Goal: Information Seeking & Learning: Learn about a topic

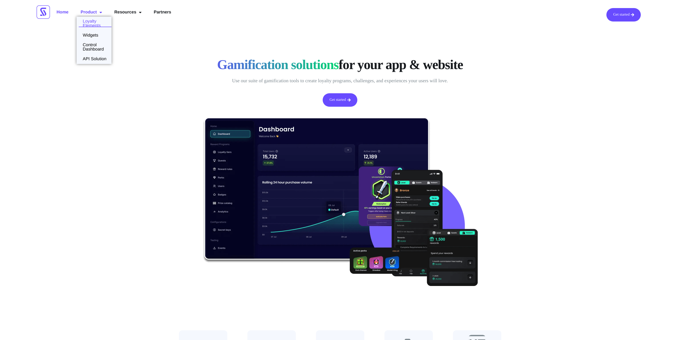
click at [94, 22] on link "Loyalty Elements" at bounding box center [94, 23] width 35 height 9
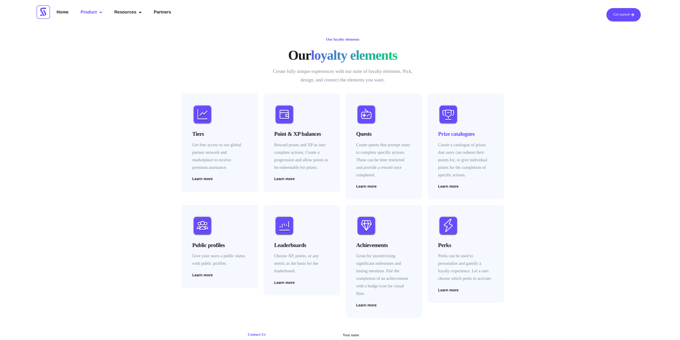
click at [457, 134] on h4 "Prize catalogues" at bounding box center [465, 134] width 55 height 8
click at [450, 187] on span "Learn more" at bounding box center [448, 186] width 20 height 4
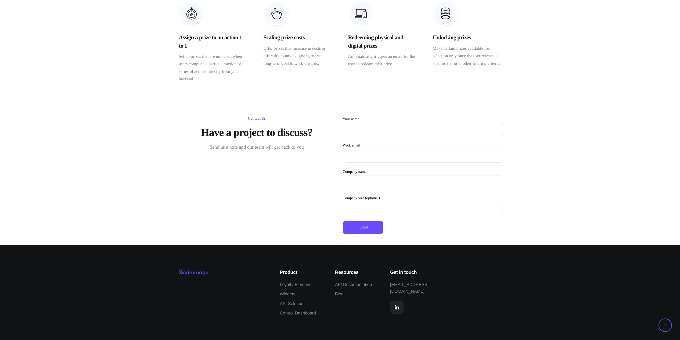
scroll to position [247, 0]
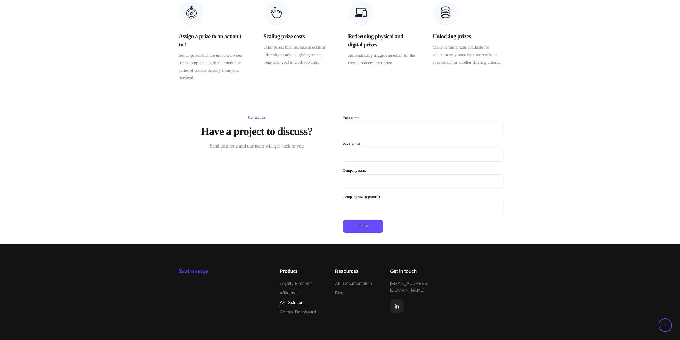
click at [291, 303] on span "API Solution" at bounding box center [292, 302] width 24 height 7
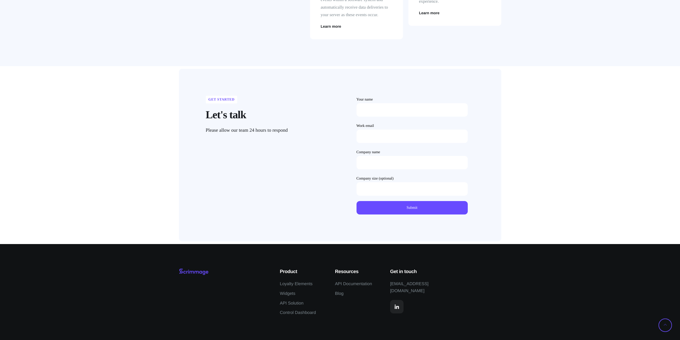
scroll to position [488, 0]
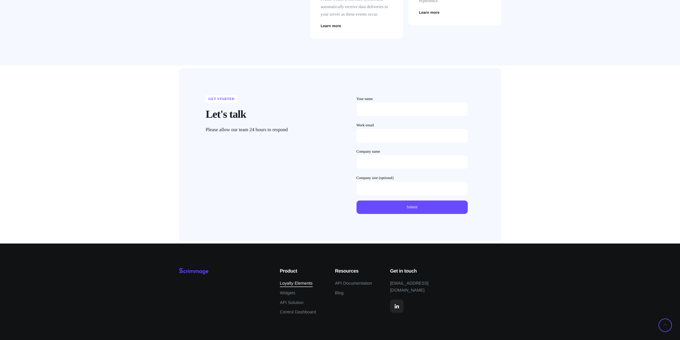
click at [304, 284] on span "Loyalty Elements" at bounding box center [296, 283] width 33 height 7
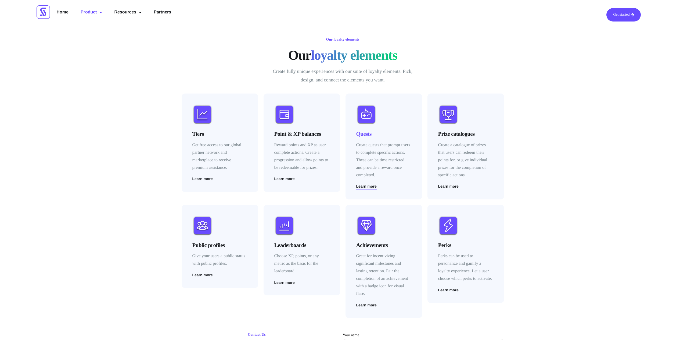
click at [373, 186] on span "Learn more" at bounding box center [366, 186] width 20 height 4
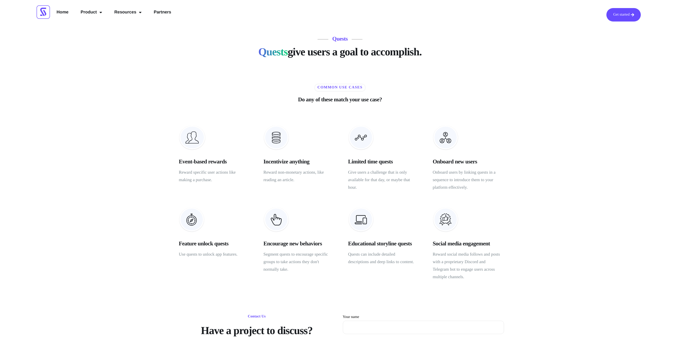
scroll to position [27, 0]
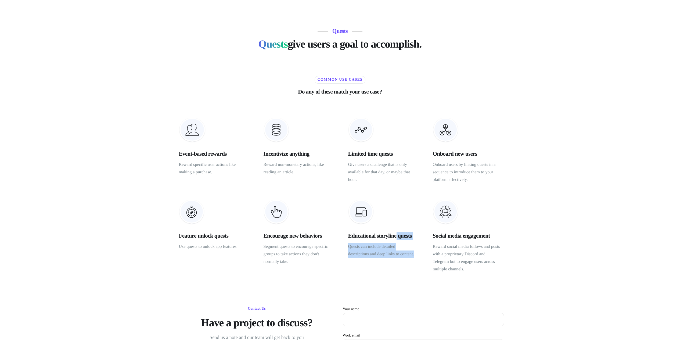
drag, startPoint x: 416, startPoint y: 257, endPoint x: 345, endPoint y: 233, distance: 74.7
click at [345, 233] on div "Educational storyline quests Quests can include detailed descriptions and deep …" at bounding box center [382, 236] width 74 height 79
click at [382, 282] on div "Quests Quests give users a goal to accomplish. Common use cases Do any of these…" at bounding box center [340, 136] width 333 height 327
drag, startPoint x: 301, startPoint y: 173, endPoint x: 263, endPoint y: 165, distance: 38.1
click at [264, 165] on p "Reward non-monetary actions, like reading an article." at bounding box center [298, 168] width 69 height 15
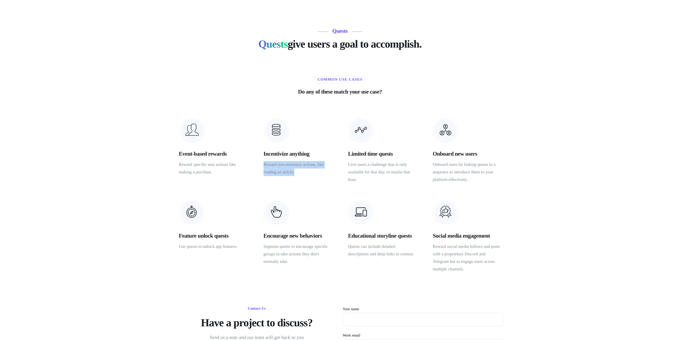
click at [297, 174] on p "Reward non-monetary actions, like reading an article." at bounding box center [298, 168] width 69 height 15
drag, startPoint x: 297, startPoint y: 172, endPoint x: 263, endPoint y: 167, distance: 34.5
click at [264, 167] on p "Reward non-monetary actions, like reading an article." at bounding box center [298, 168] width 69 height 15
click at [312, 182] on div "Incentivize anything Reward non-monetary actions, like reading an article." at bounding box center [298, 150] width 74 height 71
drag, startPoint x: 470, startPoint y: 179, endPoint x: 488, endPoint y: 183, distance: 17.9
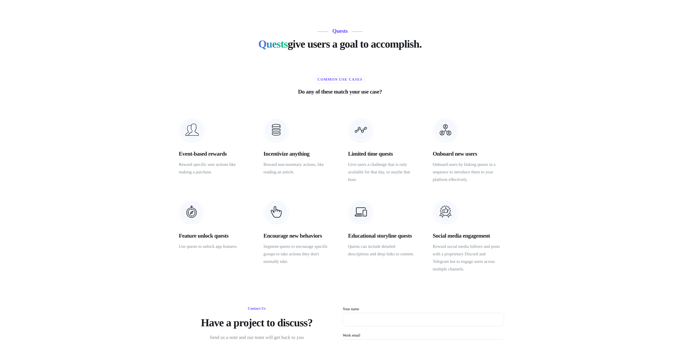
click at [488, 183] on p "Onboard users by linking quests in a sequence to introduce them to your platfor…" at bounding box center [467, 172] width 69 height 23
click at [488, 182] on p "Onboard users by linking quests in a sequence to introduce them to your platfor…" at bounding box center [467, 172] width 69 height 23
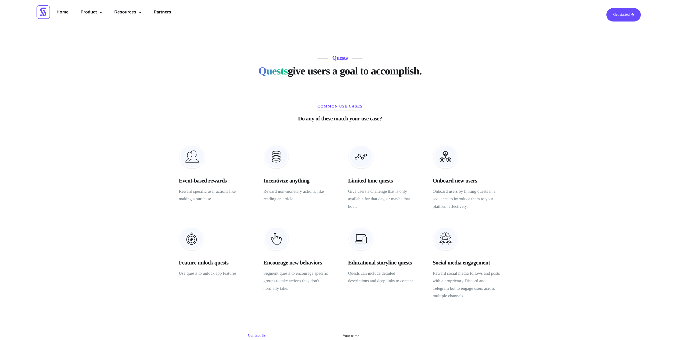
drag, startPoint x: 423, startPoint y: 74, endPoint x: 290, endPoint y: 90, distance: 133.7
click at [290, 90] on div "Quests Quests give users a goal to accomplish. Common use cases Do any of these…" at bounding box center [340, 163] width 333 height 327
click at [514, 111] on div "Quests Quests give users a goal to accomplish. Common use cases Do any of these…" at bounding box center [340, 163] width 680 height 327
click at [162, 12] on link "Partners" at bounding box center [163, 13] width 26 height 10
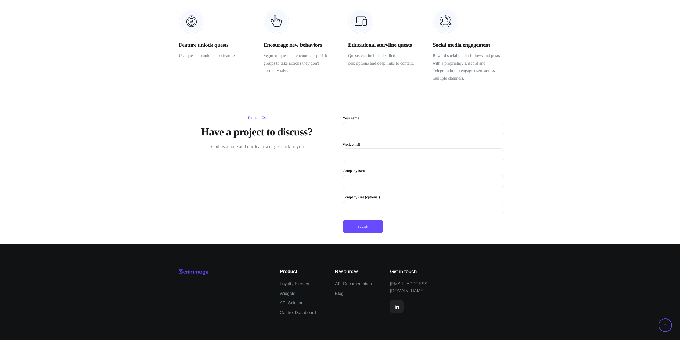
scroll to position [218, 0]
